Goal: Task Accomplishment & Management: Manage account settings

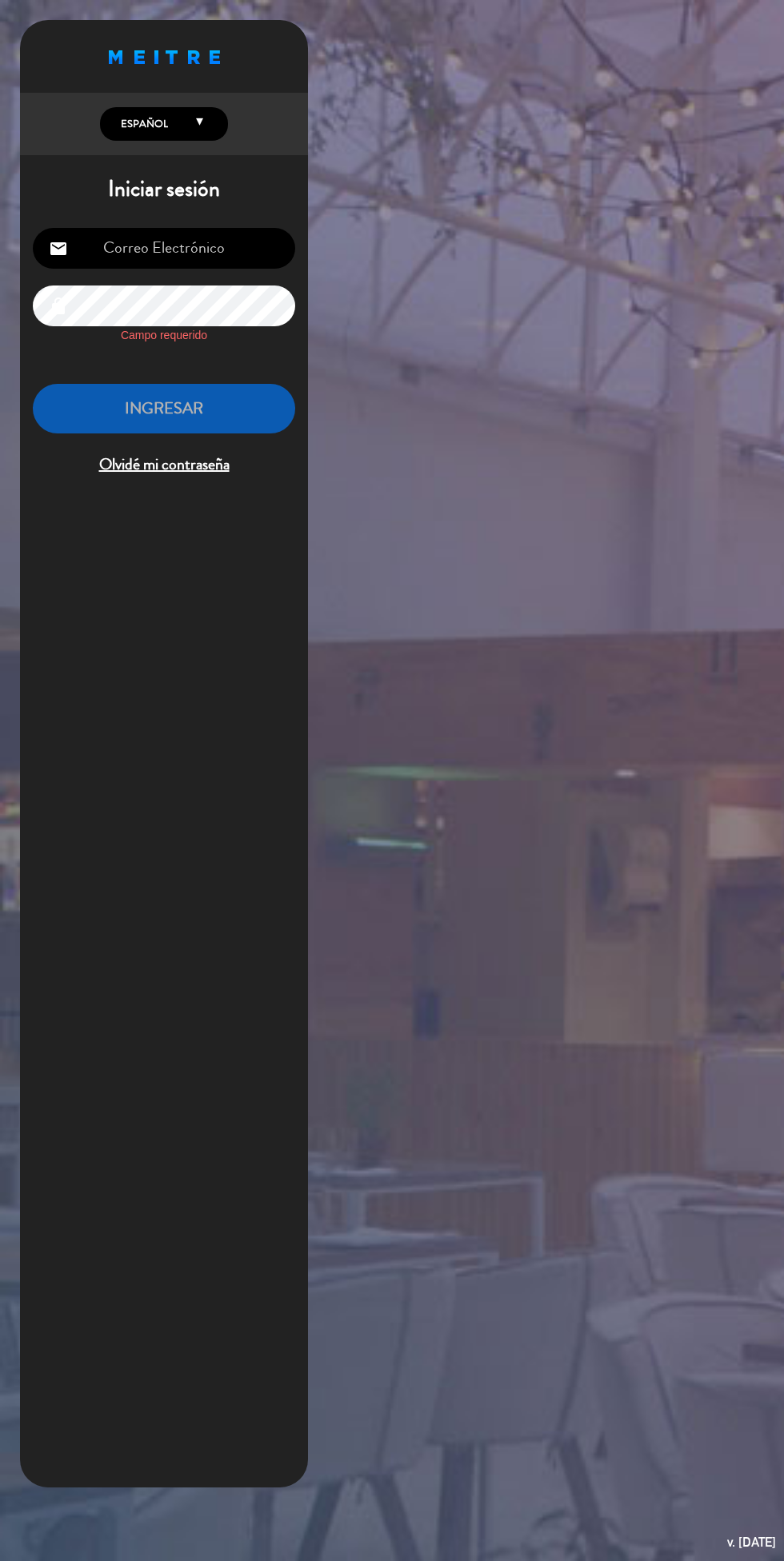
type input "[EMAIL_ADDRESS][DOMAIN_NAME]"
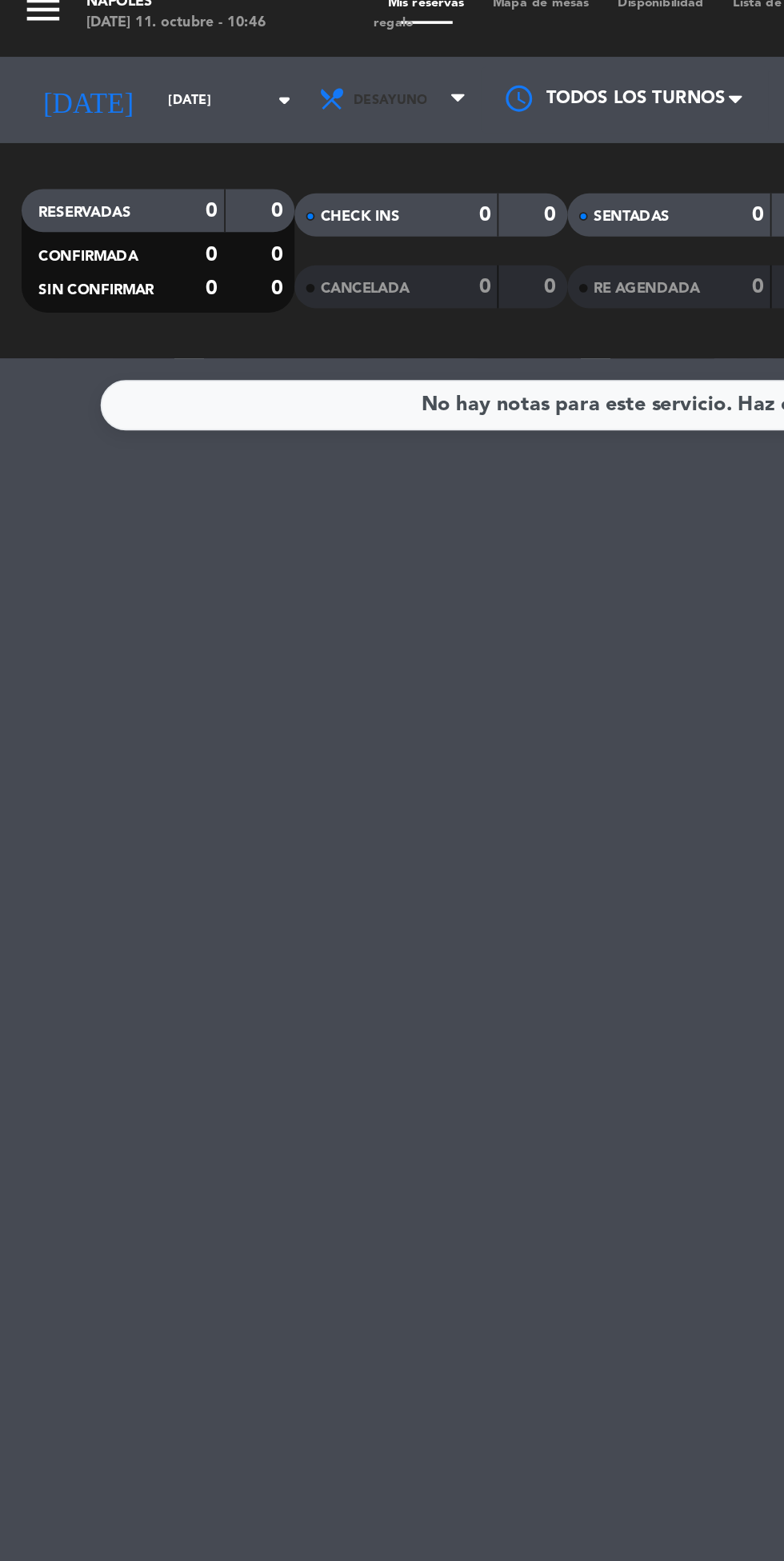
click at [213, 75] on span "Desayuno" at bounding box center [218, 73] width 41 height 9
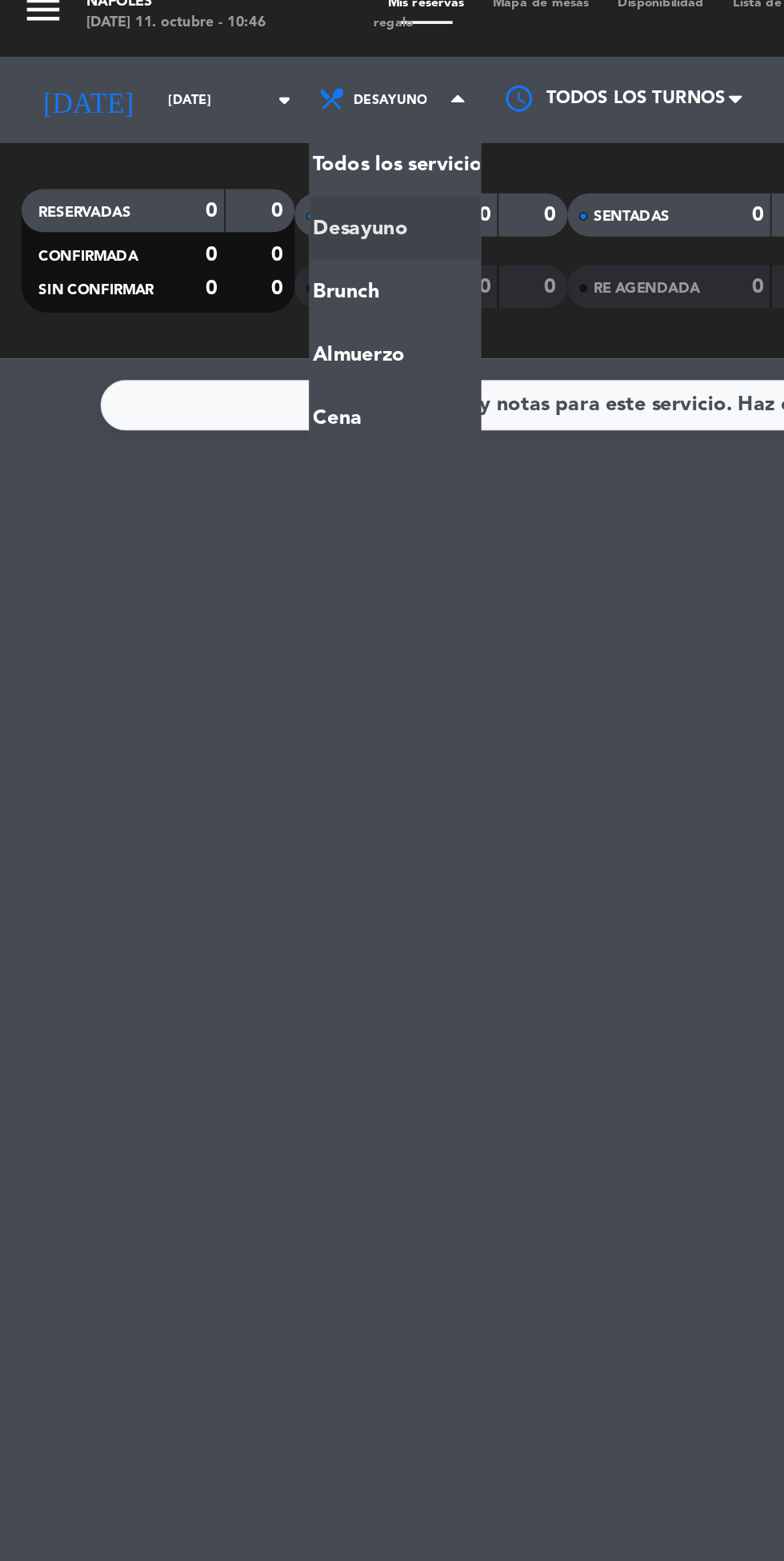
click at [214, 208] on div "menu Napoles [DATE] 11. octubre - 10:46 Mis reservas Mapa de mesas Disponibilid…" at bounding box center [392, 107] width 784 height 216
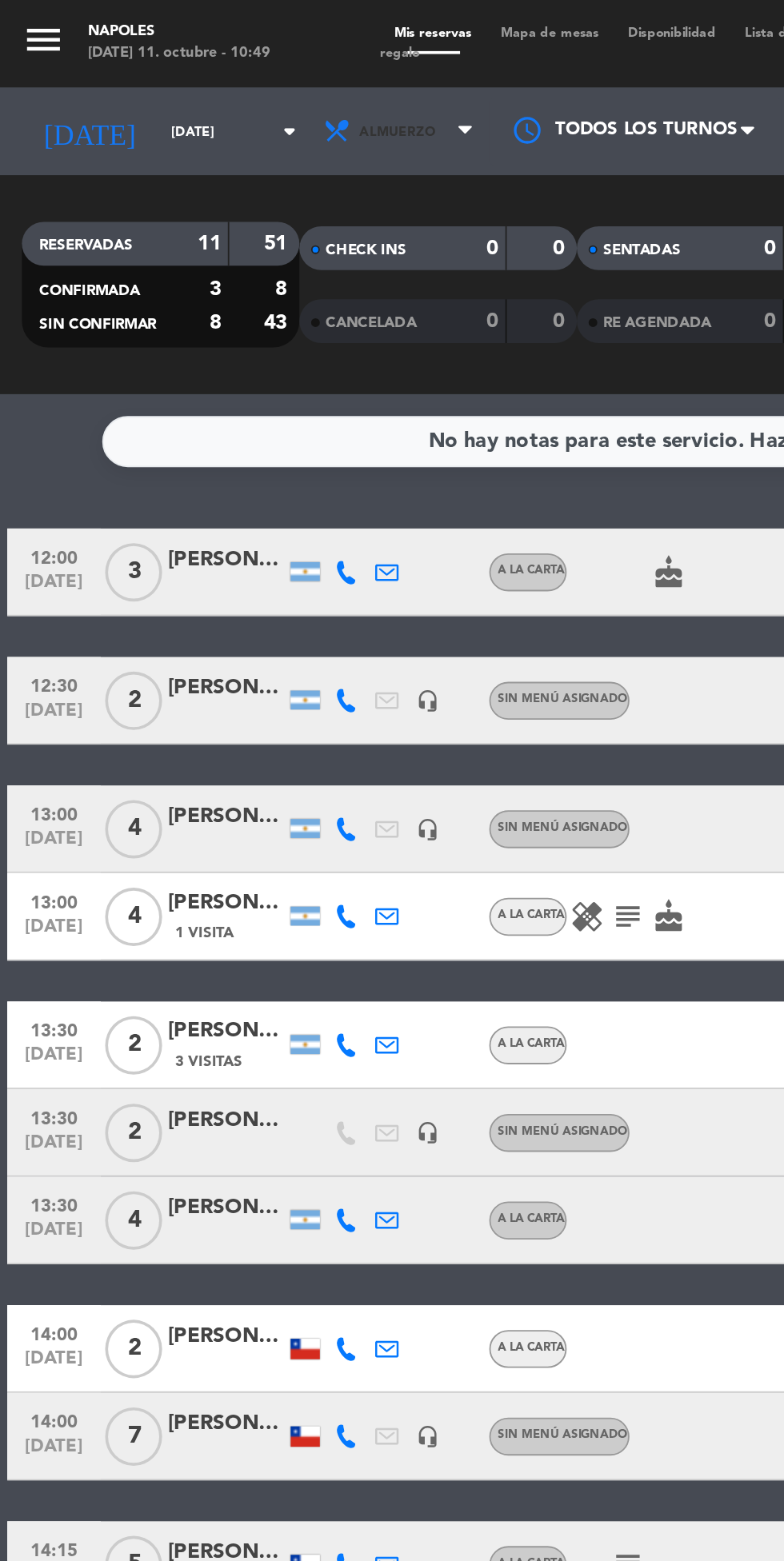
click at [225, 61] on span "Almuerzo" at bounding box center [220, 72] width 96 height 36
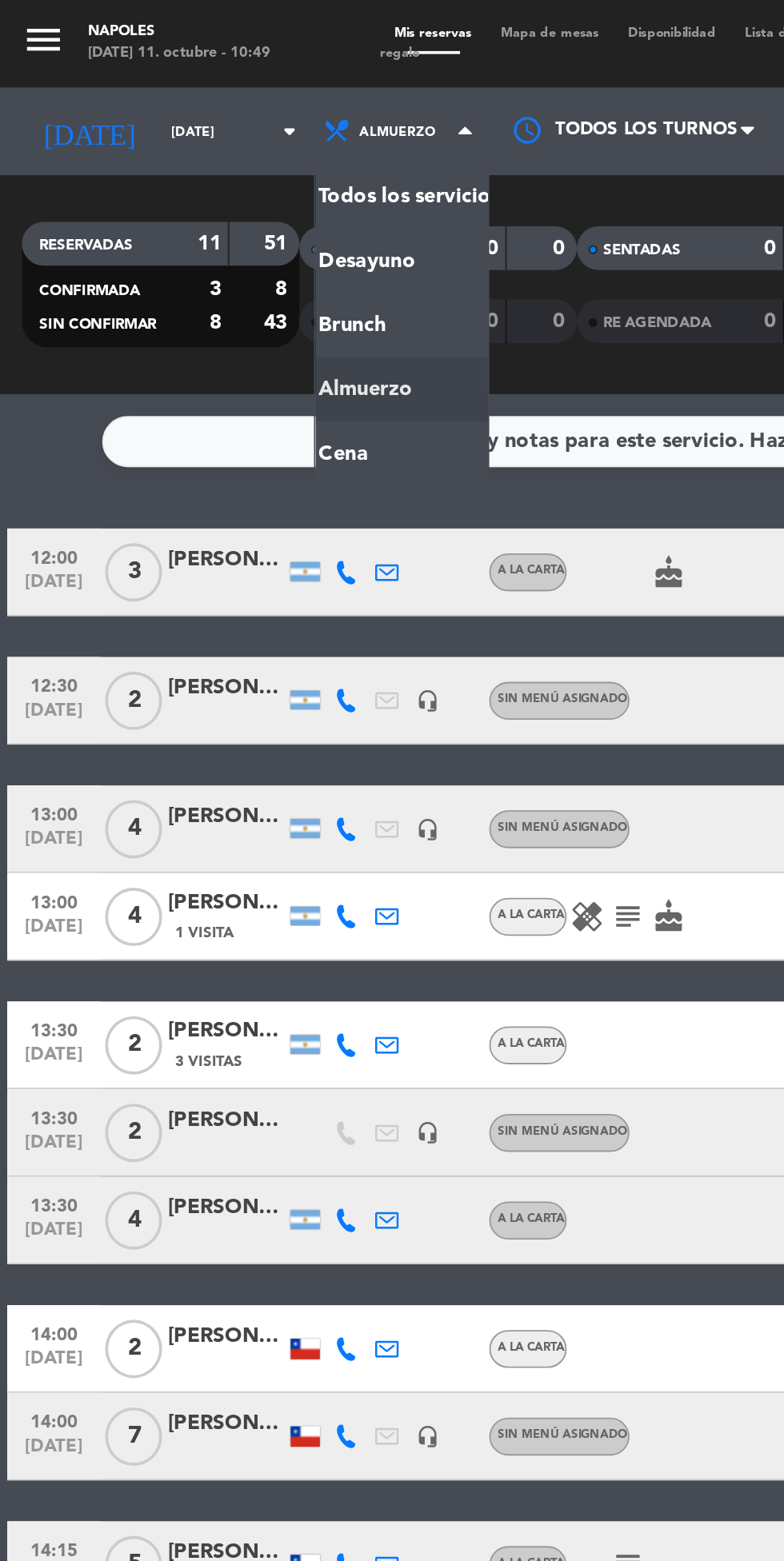
click at [201, 243] on ng-component "menu Napoles [DATE] 11. octubre - 10:49 Mis reservas Mapa de mesas Disponibilid…" at bounding box center [392, 780] width 784 height 1561
